Goal: Task Accomplishment & Management: Manage account settings

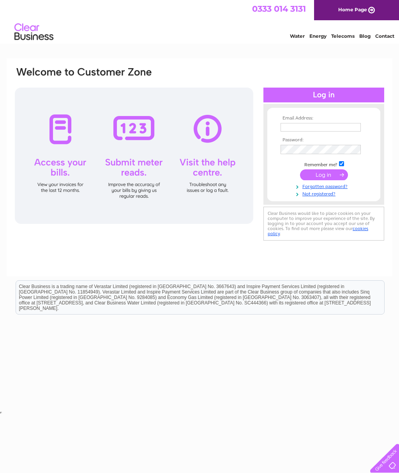
click at [312, 125] on input "text" at bounding box center [321, 127] width 80 height 9
type input "[PERSON_NAME][EMAIL_ADDRESS][PERSON_NAME][DOMAIN_NAME]"
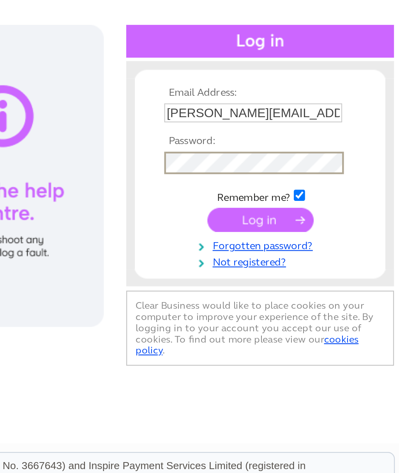
click at [300, 170] on input "submit" at bounding box center [324, 175] width 48 height 11
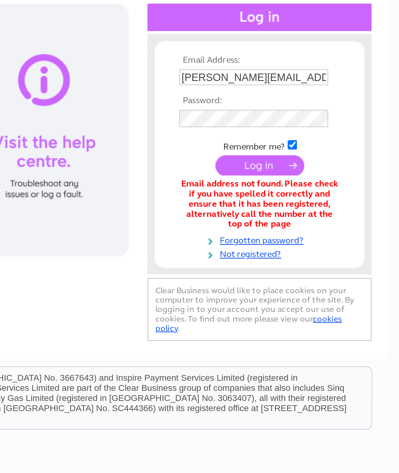
click at [281, 211] on link "Forgotten password?" at bounding box center [325, 214] width 88 height 7
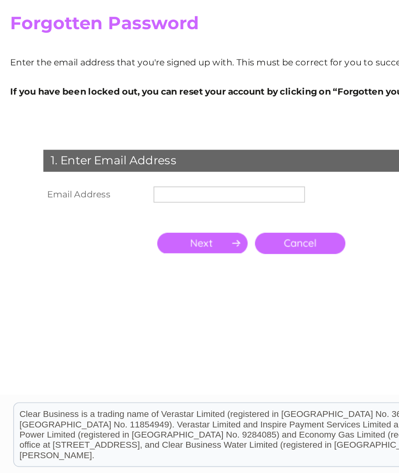
click at [104, 166] on input "text" at bounding box center [130, 170] width 80 height 9
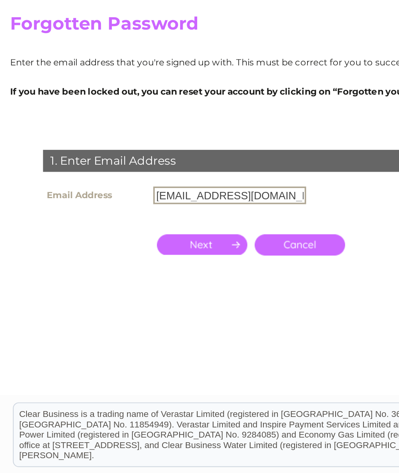
type input "[EMAIL_ADDRESS][DOMAIN_NAME]"
click at [120, 191] on input "button" at bounding box center [116, 196] width 48 height 11
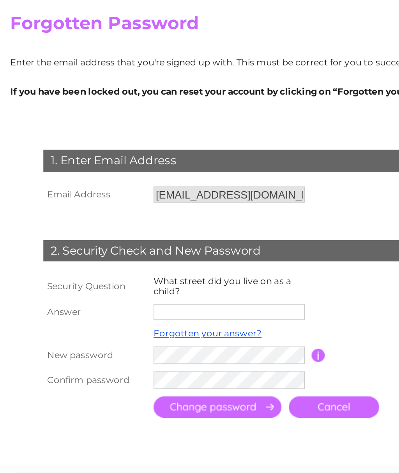
click at [145, 228] on input "text" at bounding box center [130, 232] width 80 height 9
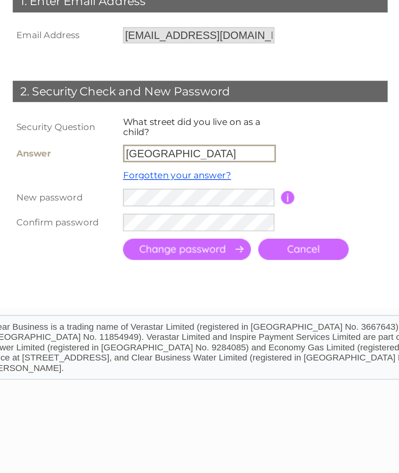
type input "Royal street"
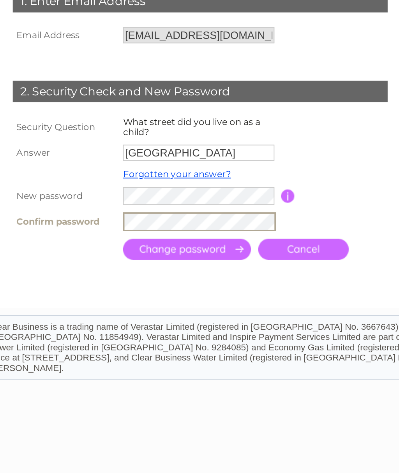
click at [120, 278] on input "submit" at bounding box center [124, 283] width 68 height 11
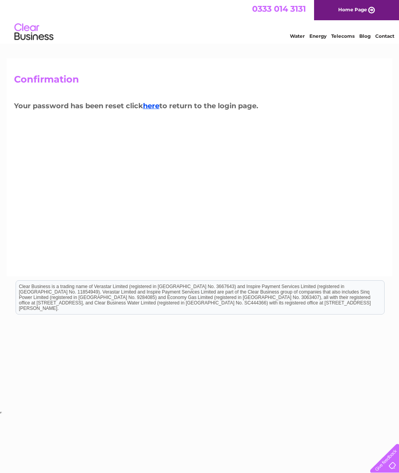
click at [154, 109] on link "here" at bounding box center [151, 106] width 16 height 9
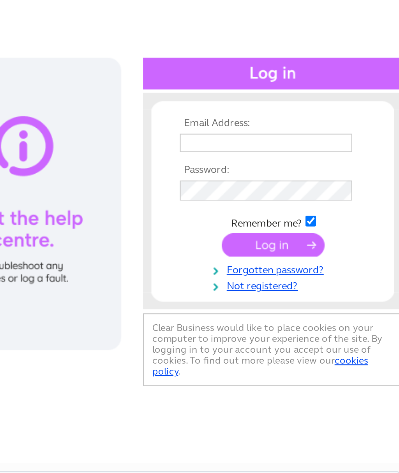
click at [281, 123] on input "text" at bounding box center [321, 127] width 80 height 9
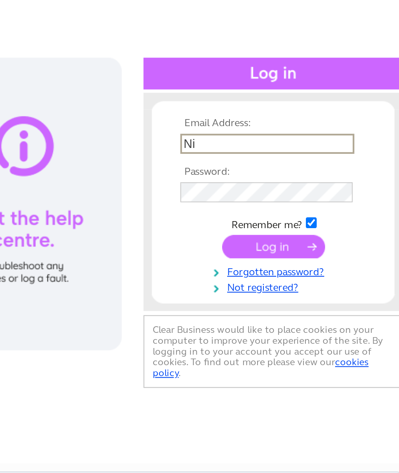
type input "N"
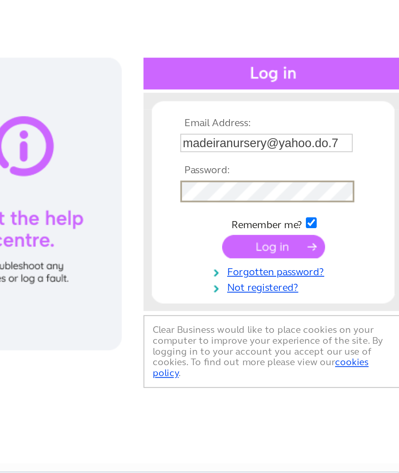
click at [281, 123] on input "madeiranursery@yahoo.do.7" at bounding box center [321, 127] width 80 height 9
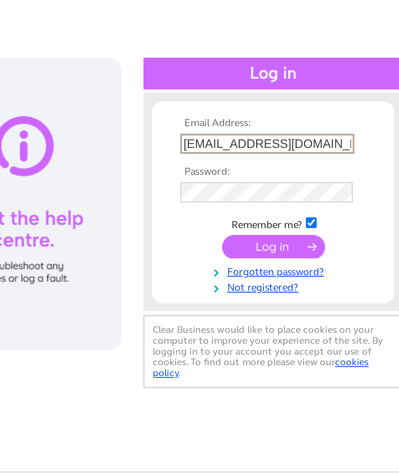
type input "madeiranursery@yahoo.co.uk"
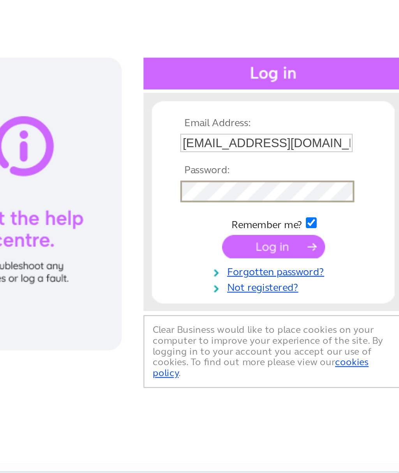
click at [300, 170] on input "submit" at bounding box center [324, 175] width 48 height 11
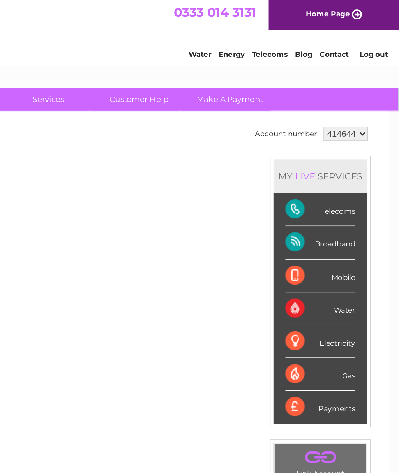
click at [142, 37] on link "Contact" at bounding box center [144, 35] width 19 height 6
